Goal: Find contact information: Find contact information

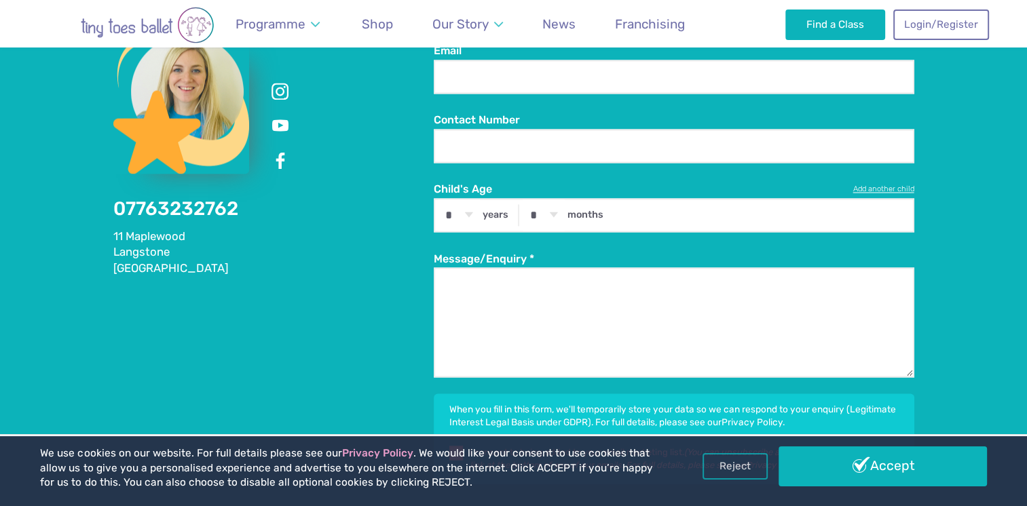
scroll to position [2331, 0]
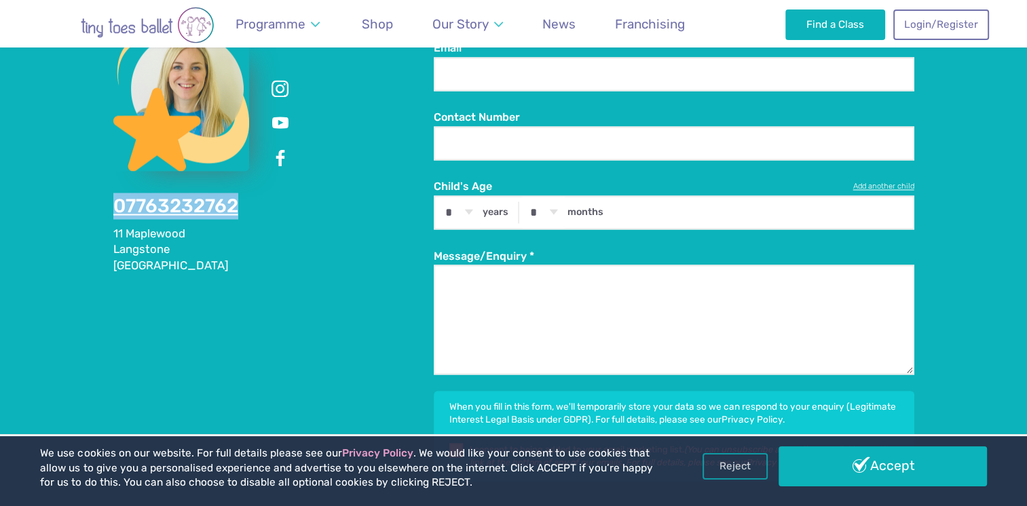
drag, startPoint x: 271, startPoint y: 195, endPoint x: 115, endPoint y: 191, distance: 156.1
click at [115, 191] on div "Contact Us 07763232762 11 Maplewood Langstone Newport" at bounding box center [273, 123] width 320 height 302
copy link "07763232762"
click at [281, 147] on link at bounding box center [280, 159] width 24 height 24
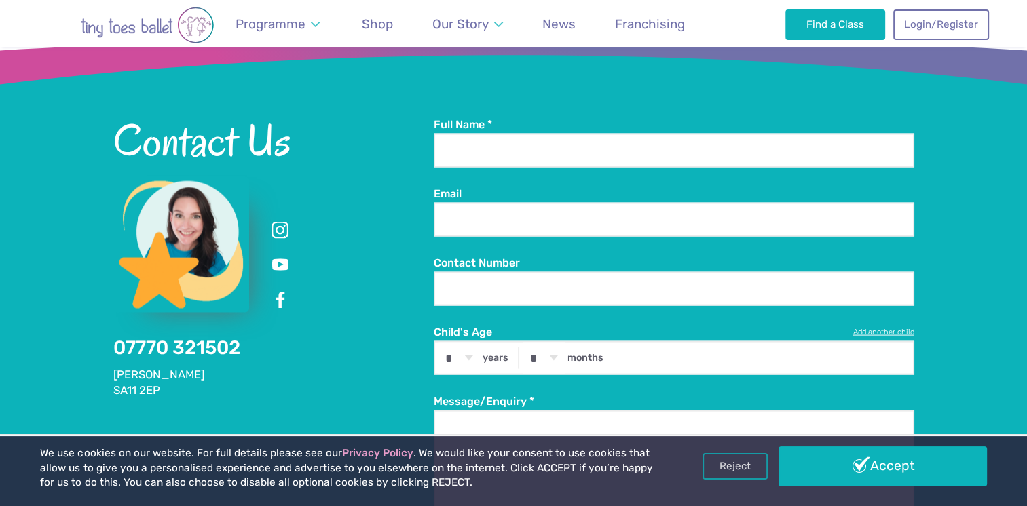
scroll to position [2624, 0]
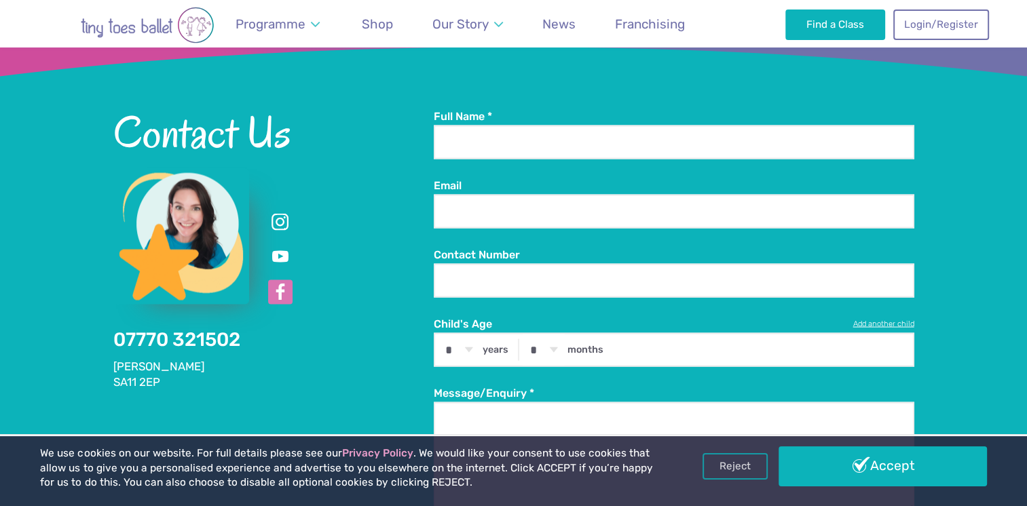
click at [282, 288] on link at bounding box center [280, 292] width 24 height 24
drag, startPoint x: 254, startPoint y: 338, endPoint x: 118, endPoint y: 333, distance: 135.8
click at [118, 333] on div "Contact Us 07770 321502 [GEOGRAPHIC_DATA]" at bounding box center [273, 250] width 320 height 282
copy link "07770 321502"
